Goal: Browse casually

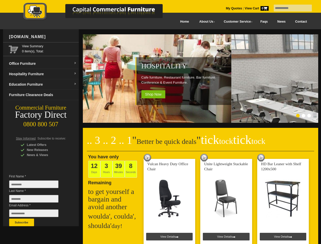
click at [290, 8] on input "text" at bounding box center [293, 8] width 38 height 7
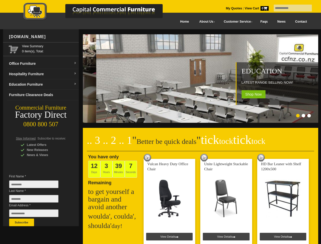
click at [38, 200] on input "Last Name *" at bounding box center [33, 199] width 49 height 8
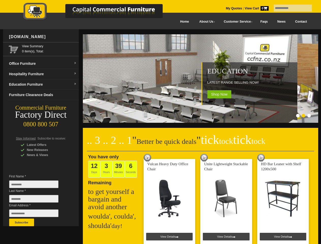
click at [22, 223] on button "Subscribe" at bounding box center [21, 223] width 25 height 8
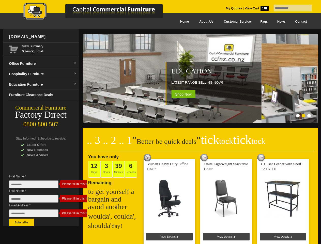
click at [194, 117] on ol at bounding box center [194, 116] width 238 height 5
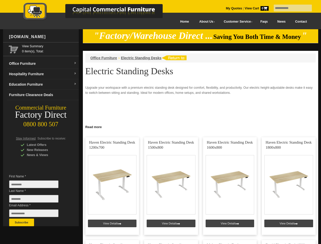
click at [290, 8] on input "text" at bounding box center [293, 8] width 38 height 7
click at [38, 200] on input "Last Name *" at bounding box center [33, 199] width 49 height 8
click at [22, 223] on button "Subscribe" at bounding box center [21, 223] width 25 height 8
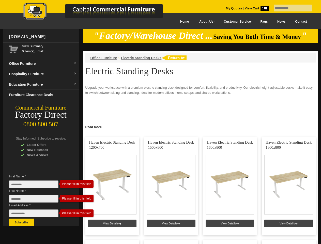
click at [201, 127] on link "Read more" at bounding box center [201, 126] width 236 height 6
